Goal: Navigation & Orientation: Find specific page/section

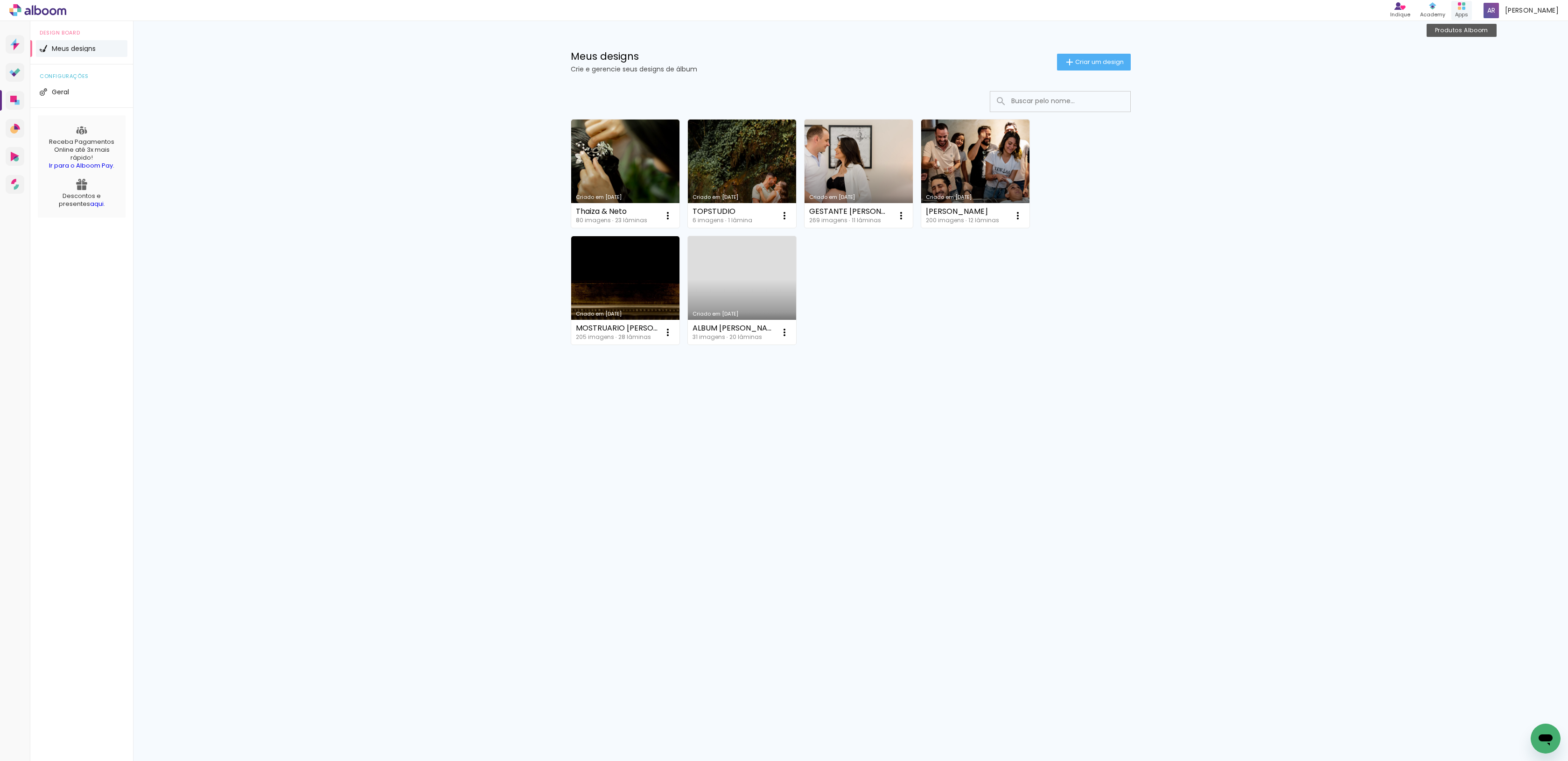
click at [1466, 11] on div "Apps" at bounding box center [1462, 15] width 13 height 8
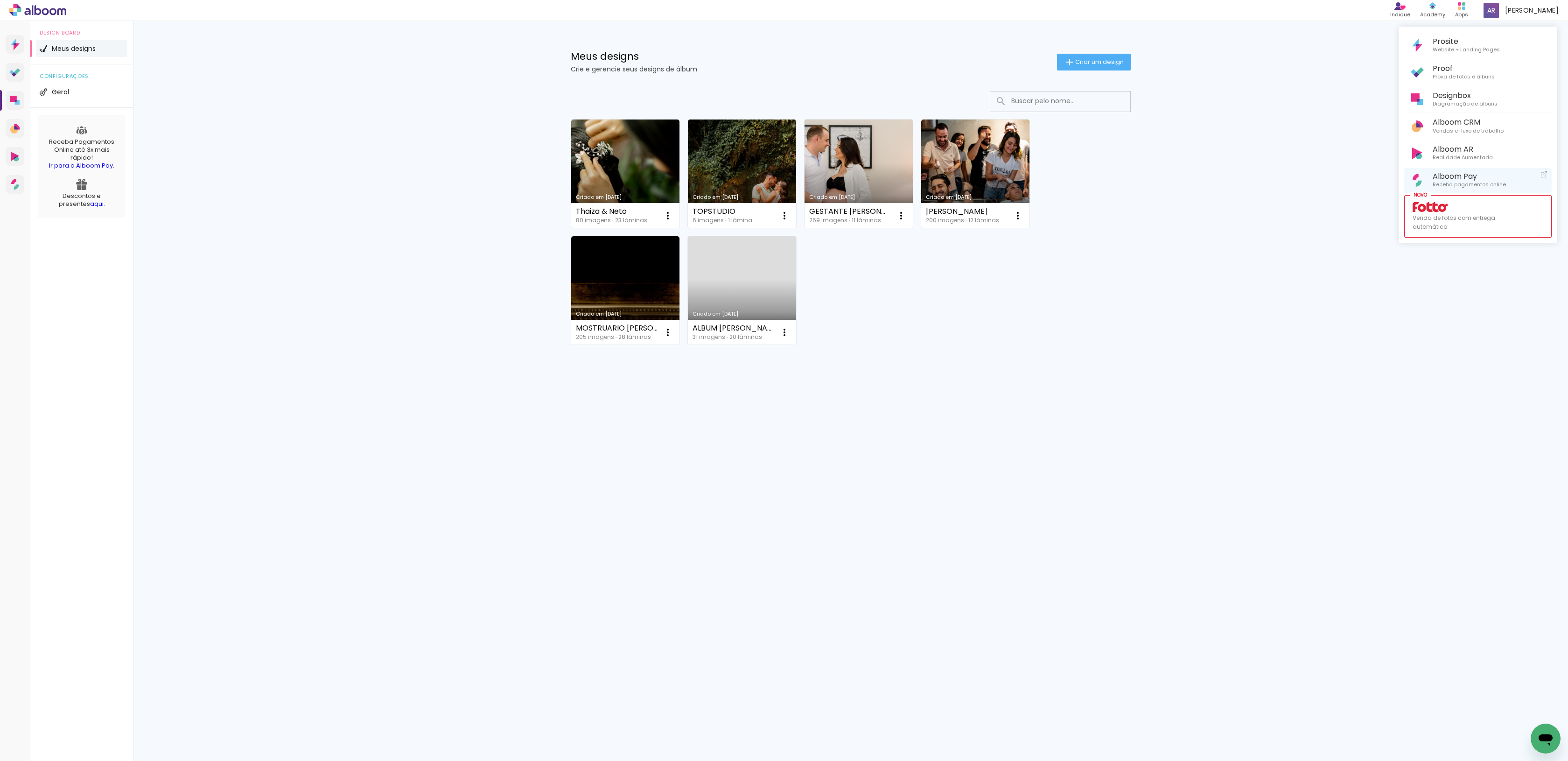
click at [1463, 180] on span "Alboom Pay" at bounding box center [1469, 176] width 73 height 9
click at [1445, 182] on span "Receba pagamentos online" at bounding box center [1469, 185] width 73 height 8
click at [1537, 173] on link "Alboom Pay Receba pagamentos online" at bounding box center [1478, 181] width 148 height 25
click at [1544, 172] on icon at bounding box center [1544, 174] width 6 height 6
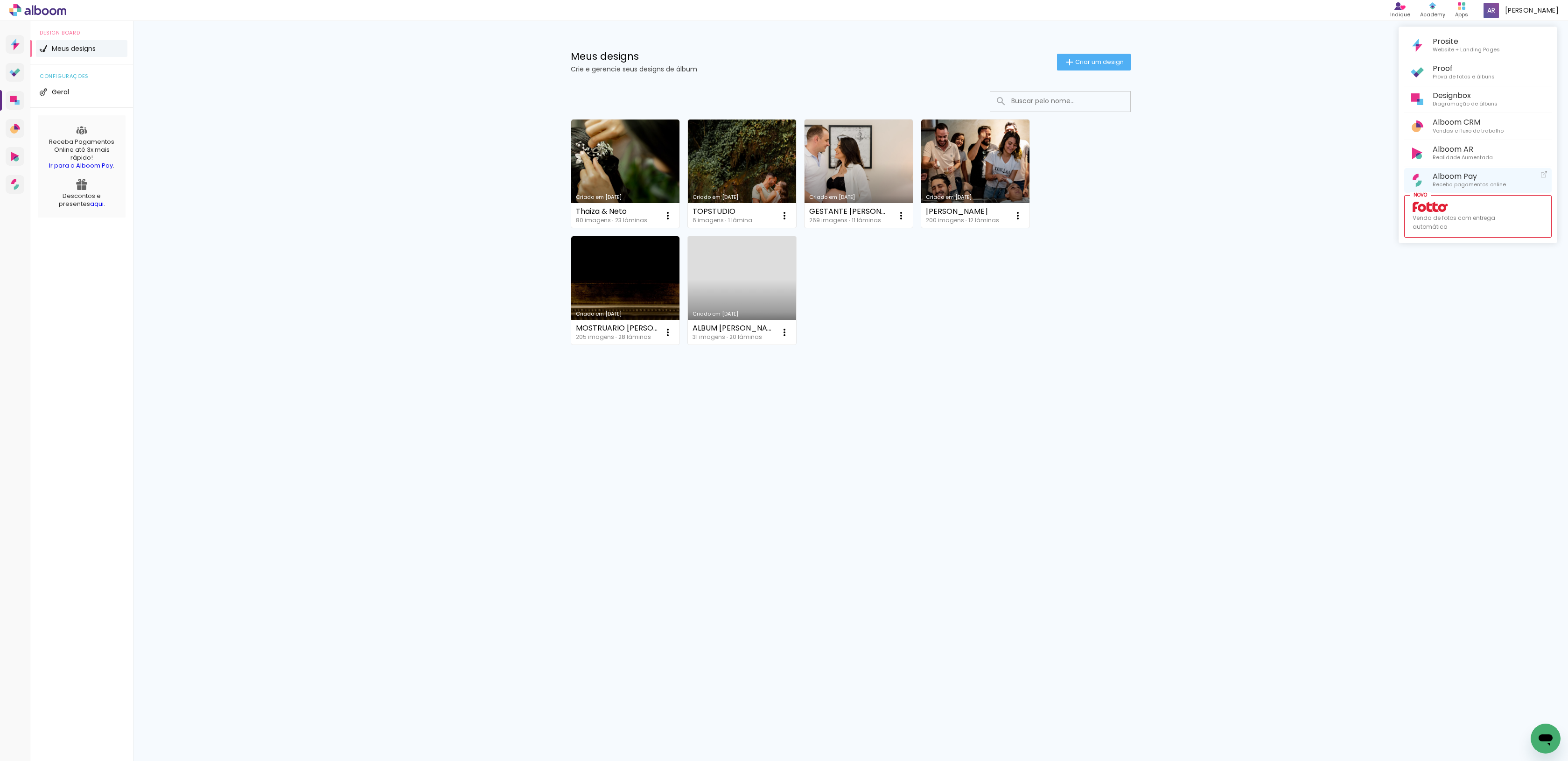
click at [1544, 172] on icon at bounding box center [1544, 174] width 6 height 6
click at [1489, 173] on span "Alboom Pay" at bounding box center [1469, 176] width 73 height 9
click at [1488, 75] on span "Prova de fotos e álbuns" at bounding box center [1463, 77] width 62 height 8
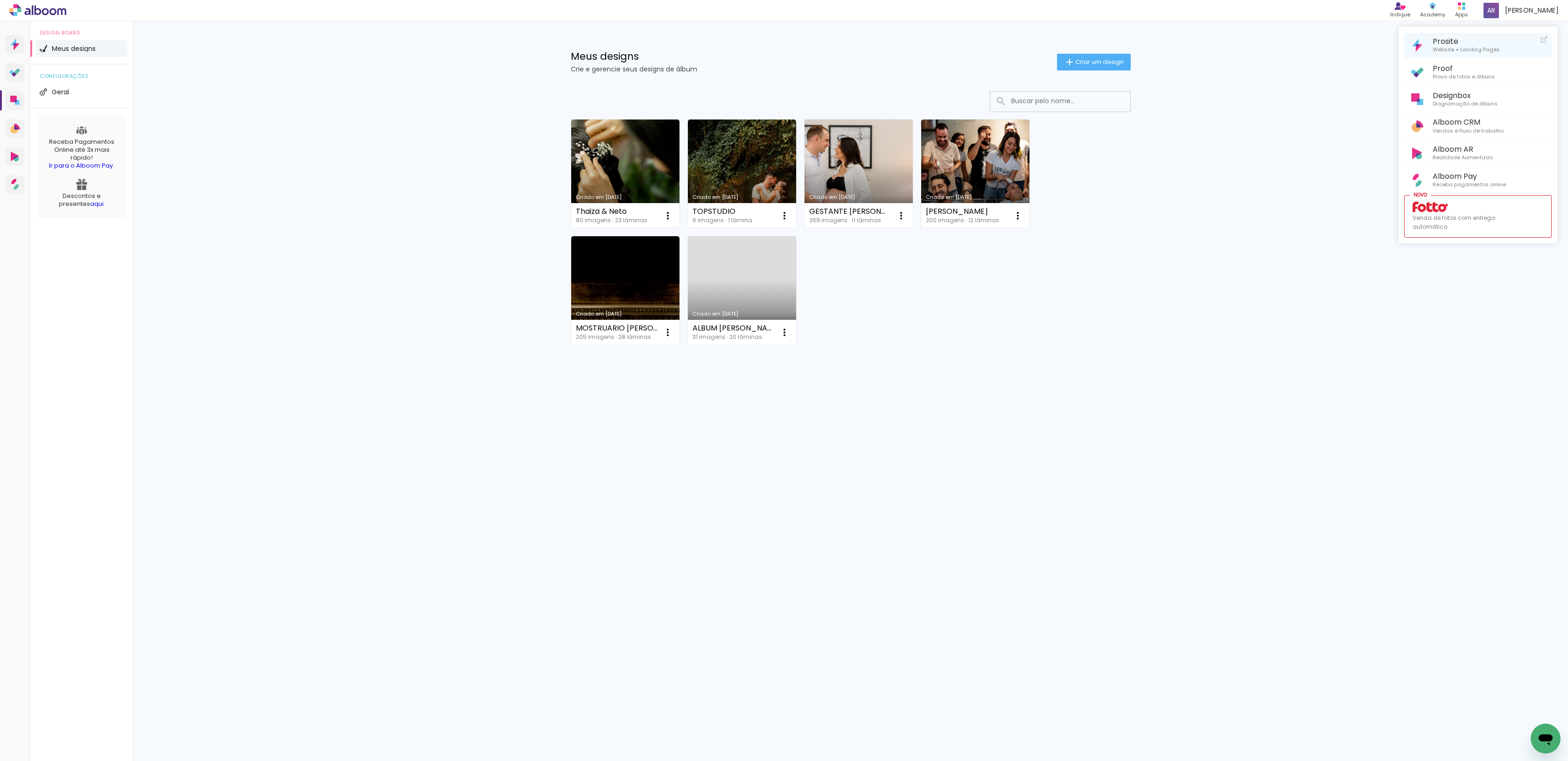
click at [1468, 44] on span "Prosite" at bounding box center [1466, 41] width 67 height 9
